Goal: Task Accomplishment & Management: Use online tool/utility

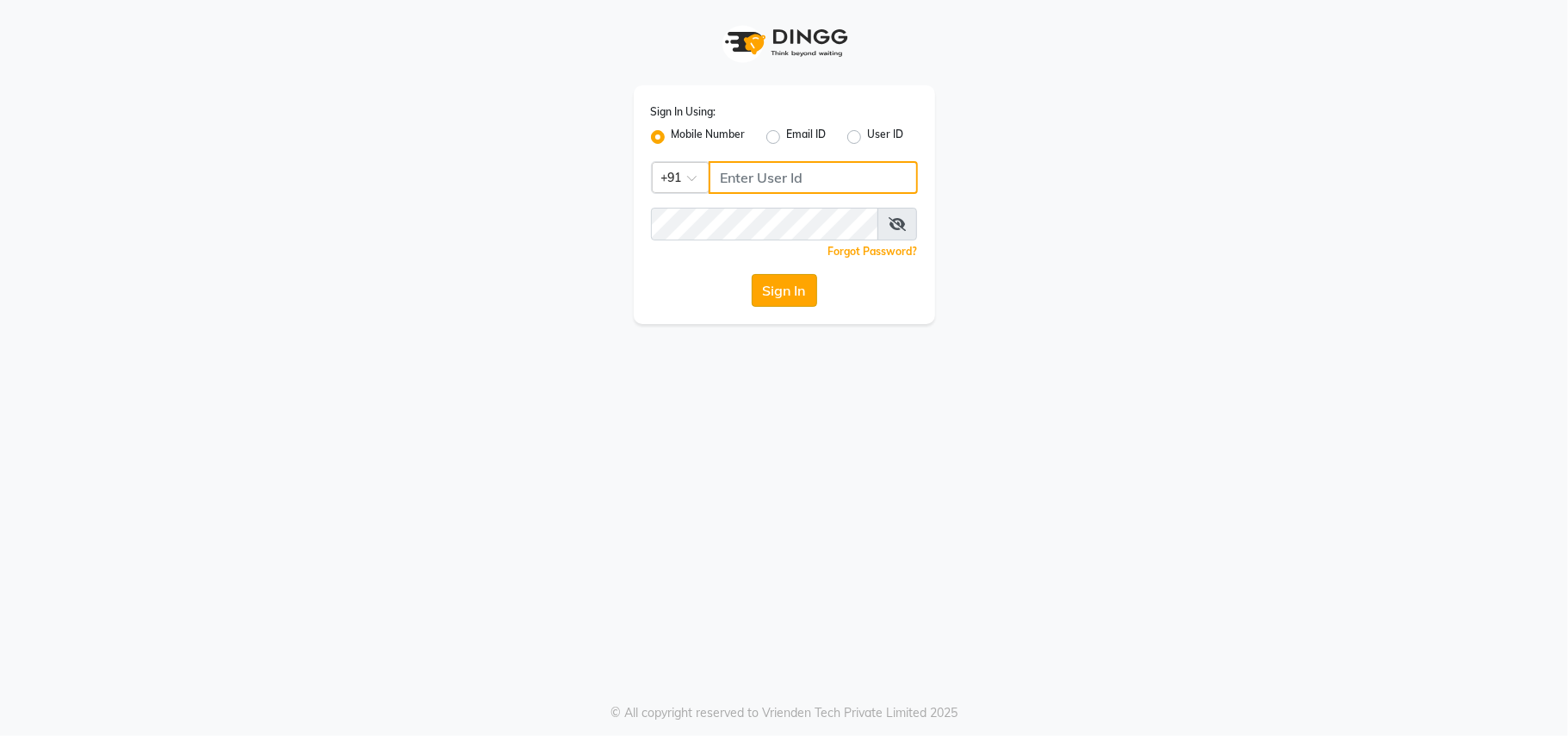
type input "9561719561"
click at [770, 290] on button "Sign In" at bounding box center [784, 290] width 66 height 32
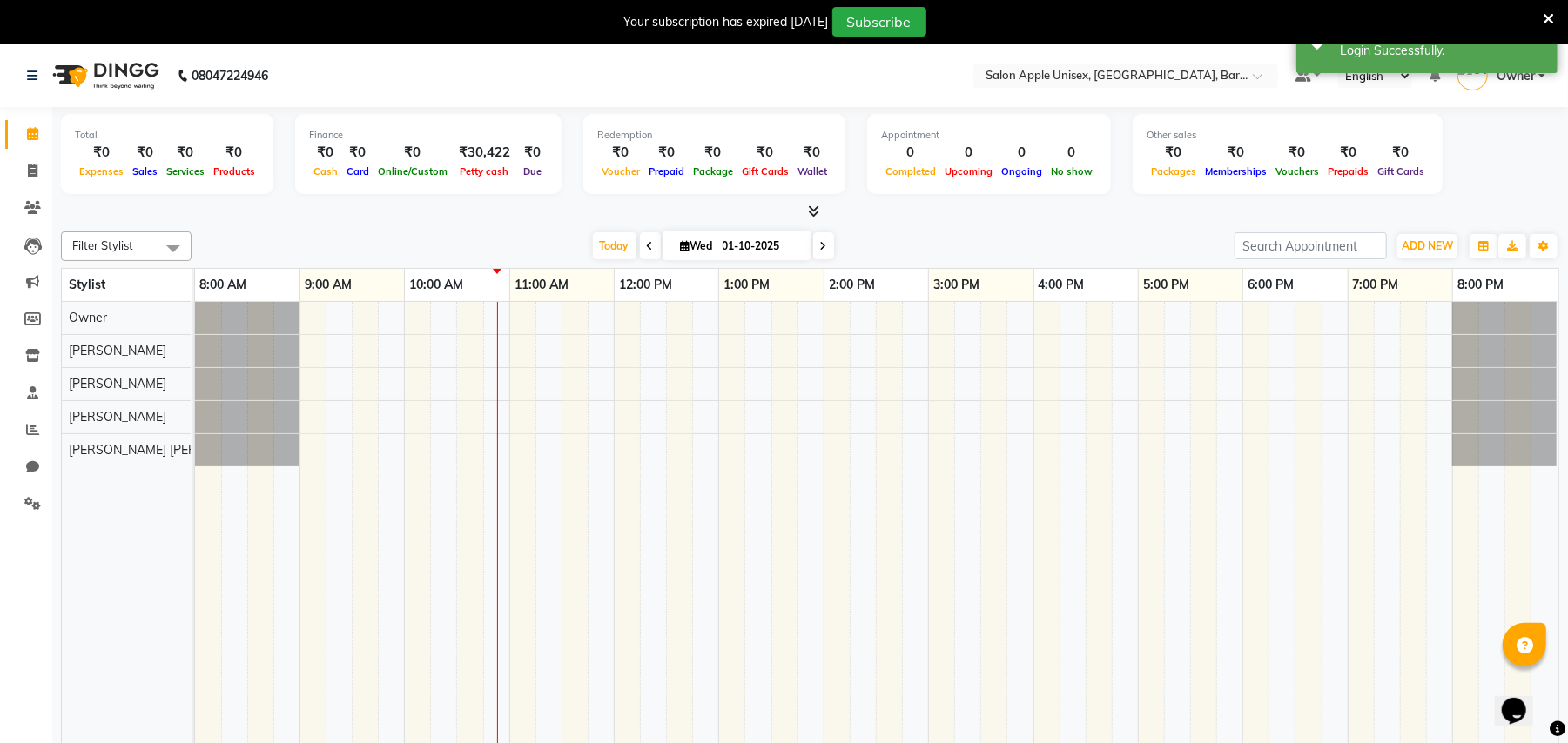
click at [646, 245] on icon at bounding box center [650, 246] width 7 height 11
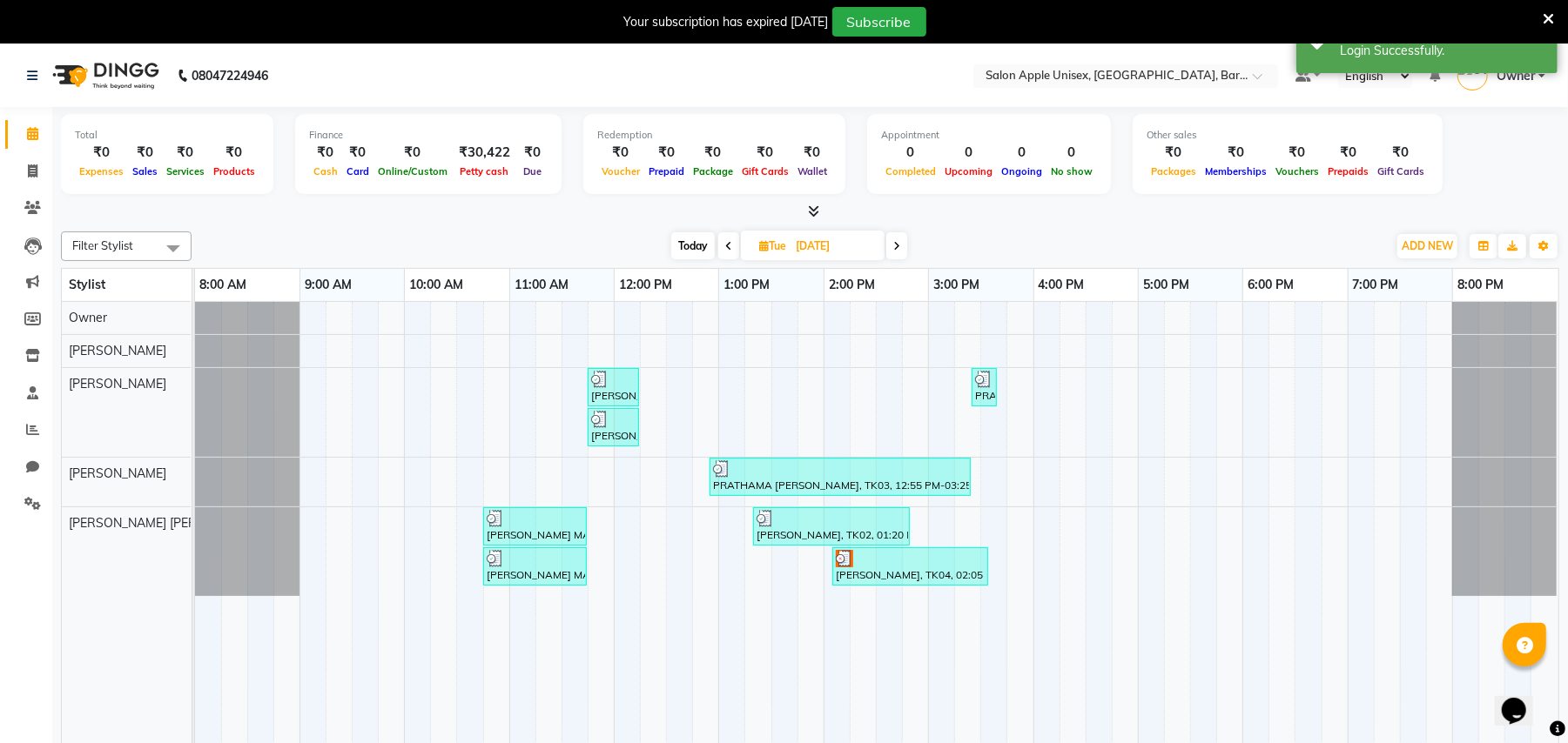
click at [898, 244] on icon at bounding box center [896, 246] width 7 height 11
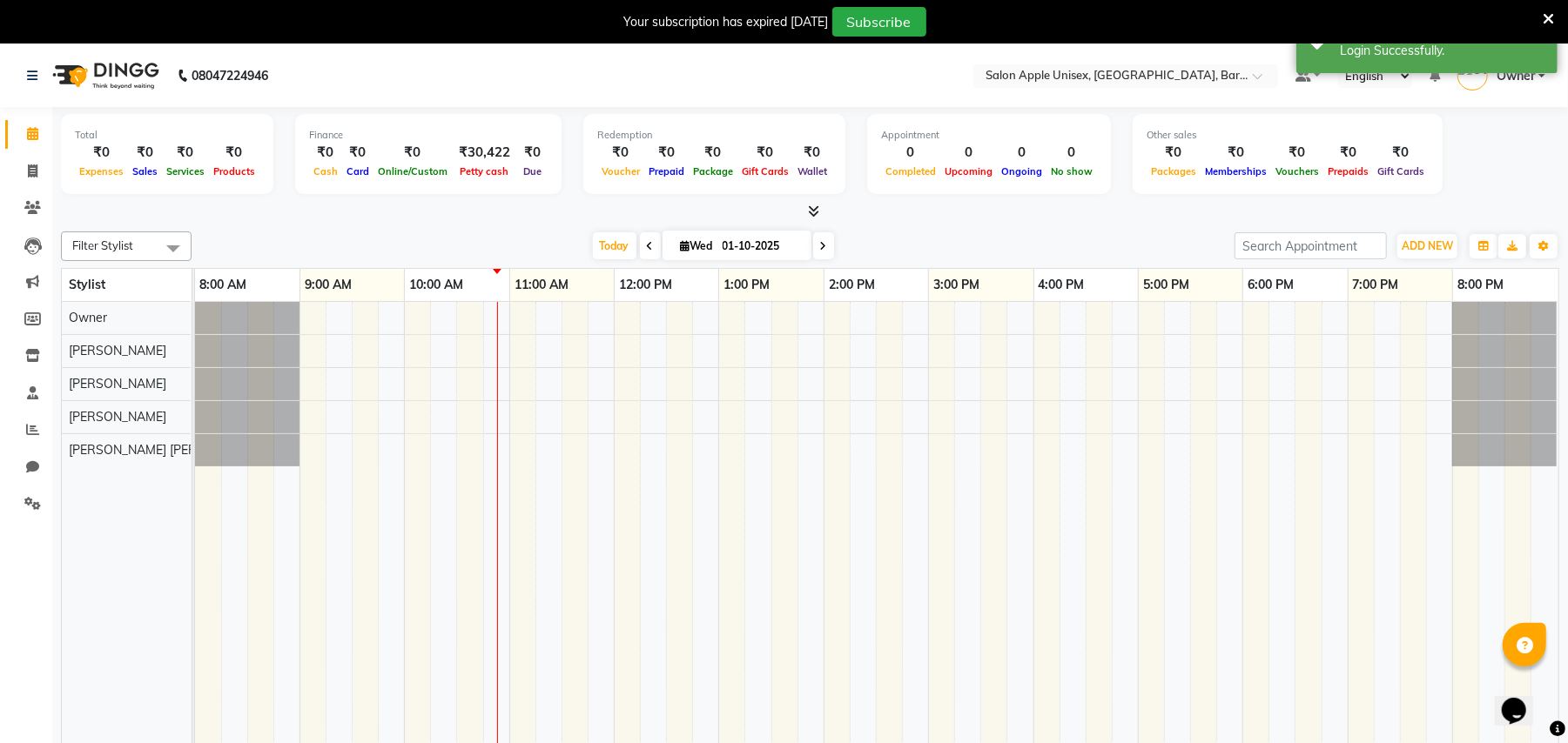
click at [820, 245] on icon at bounding box center [824, 246] width 7 height 11
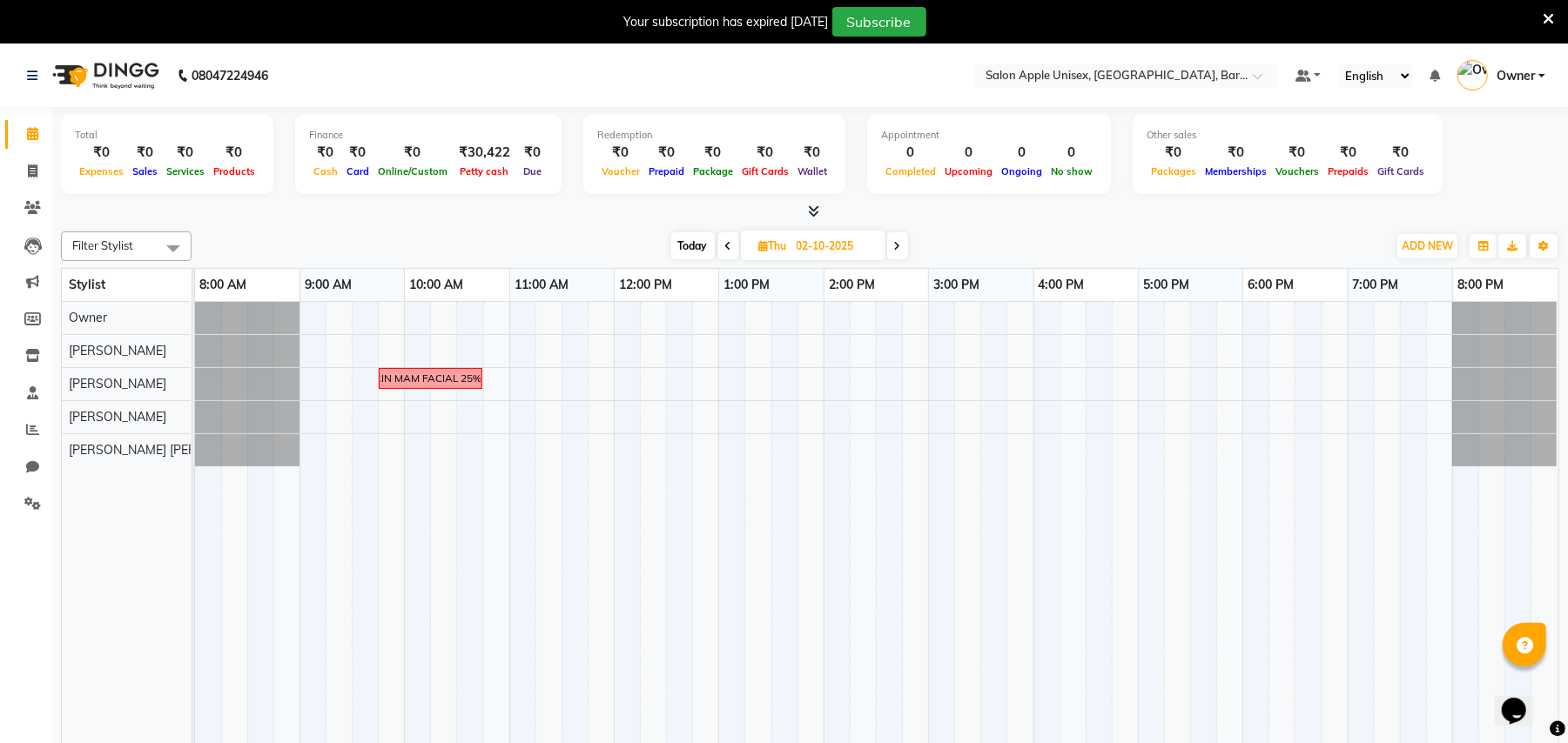
click at [729, 245] on icon at bounding box center [728, 246] width 7 height 11
type input "01-10-2025"
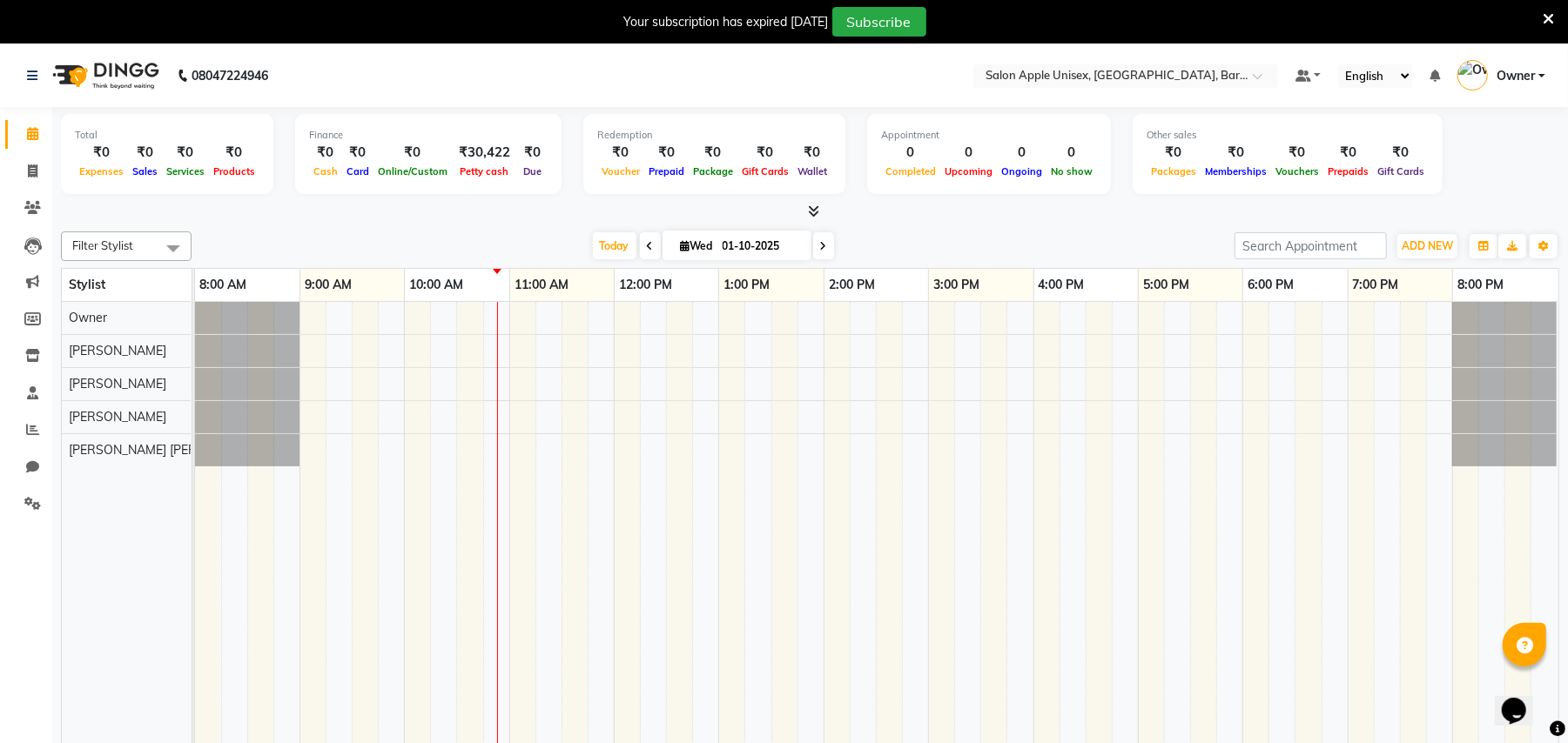
click at [448, 235] on div "[DATE] [DATE]" at bounding box center [712, 246] width 1025 height 26
